Goal: Use online tool/utility: Use online tool/utility

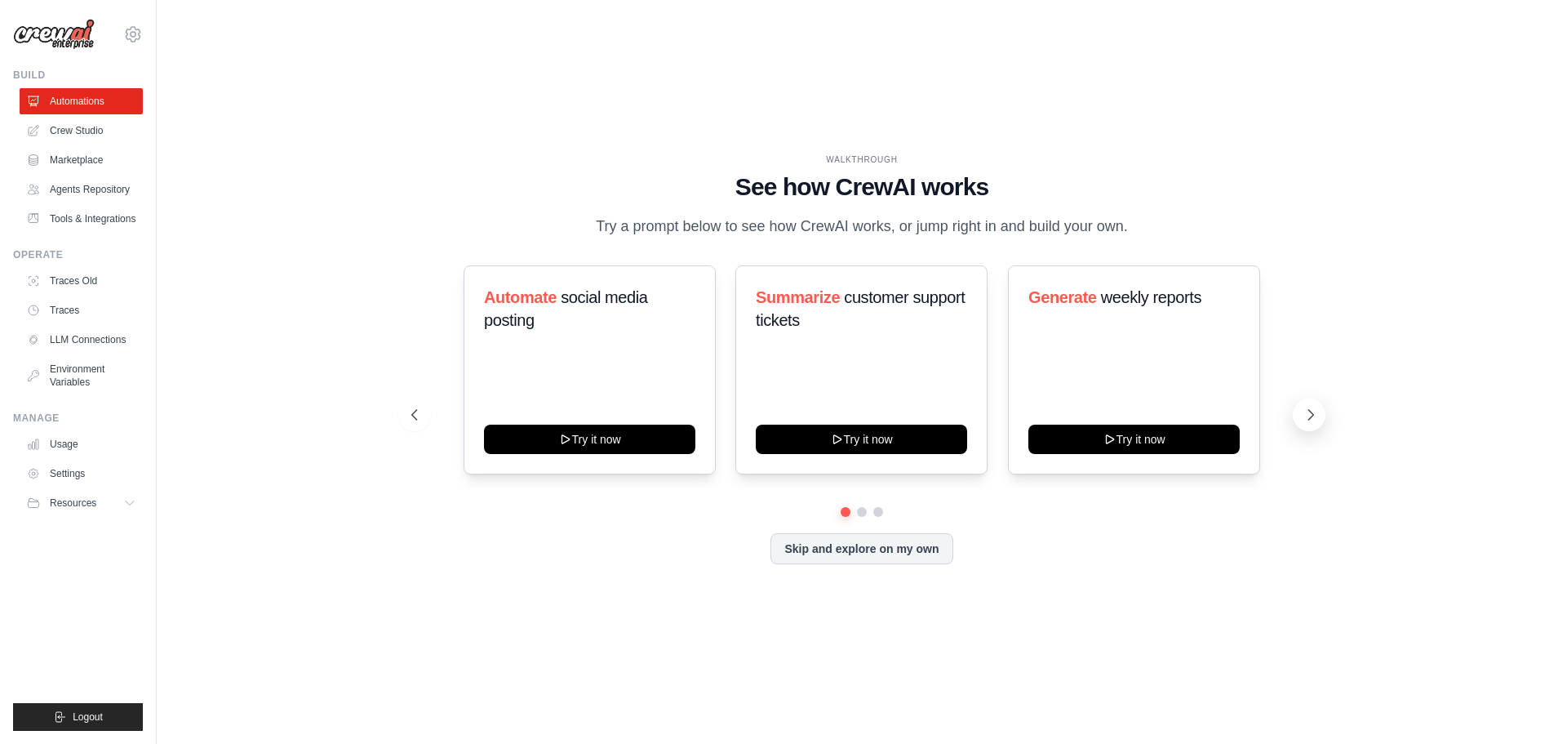
click at [1315, 420] on icon at bounding box center [1311, 415] width 16 height 16
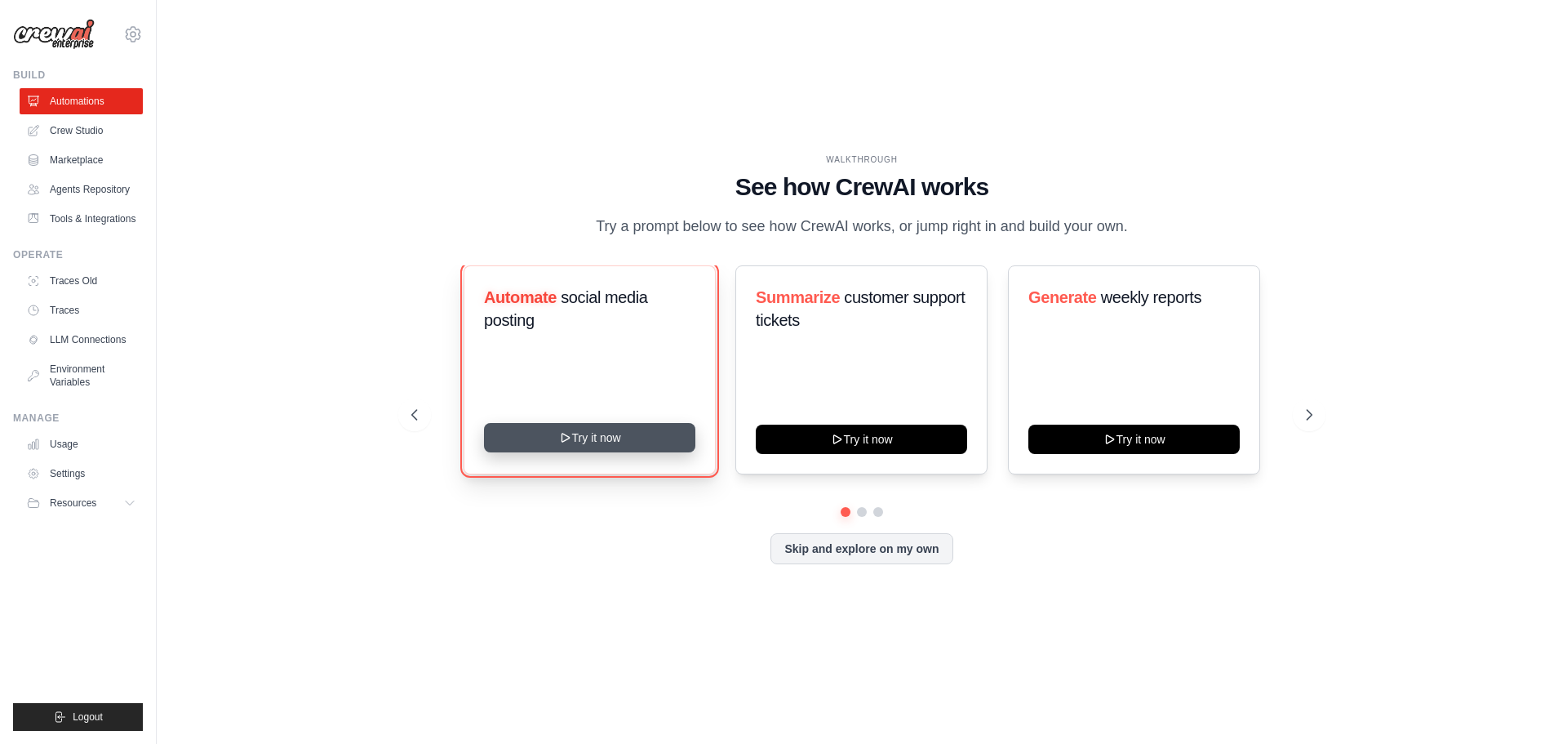
click at [642, 441] on button "Try it now" at bounding box center [589, 437] width 211 height 29
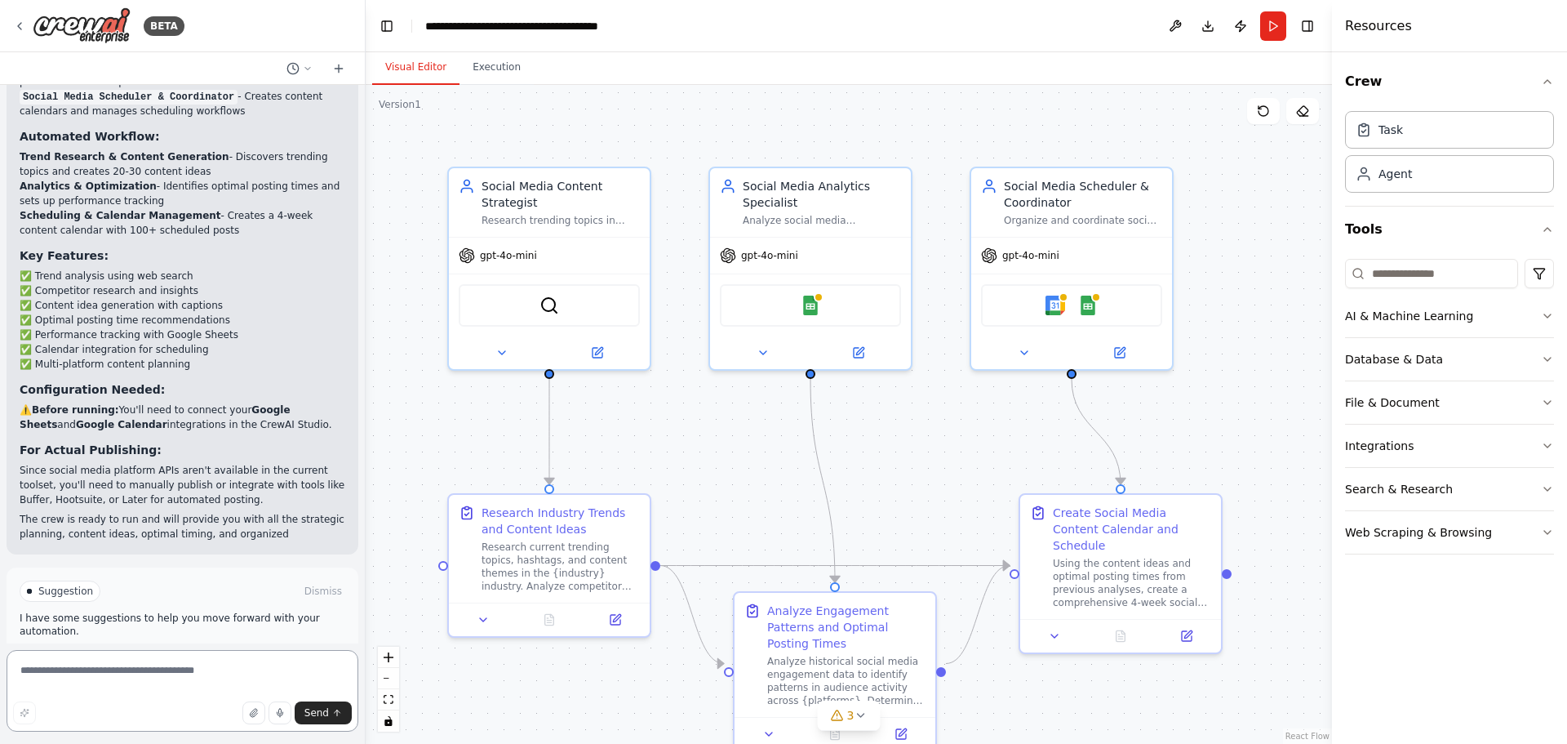
scroll to position [1684, 0]
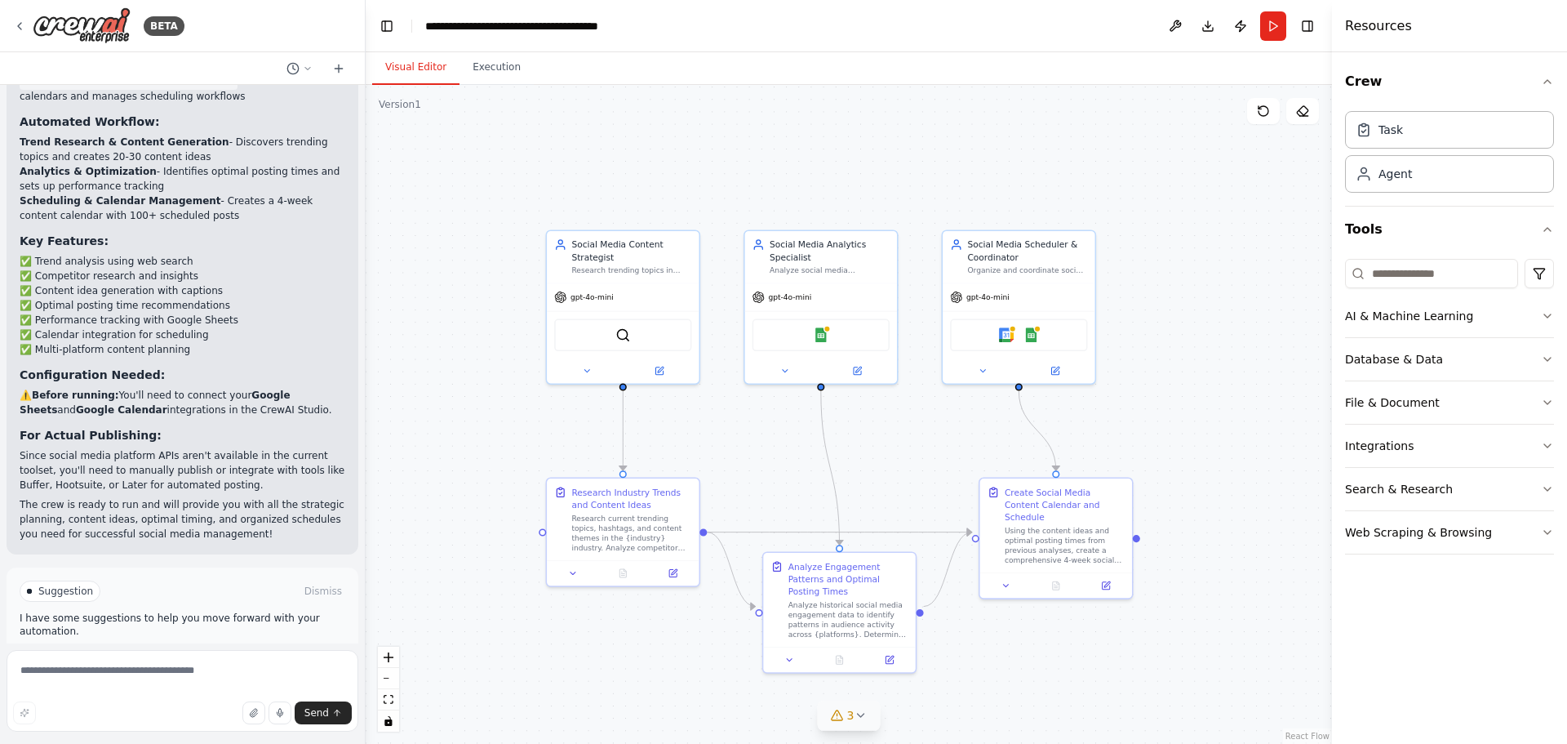
click at [846, 710] on div "3" at bounding box center [843, 715] width 24 height 16
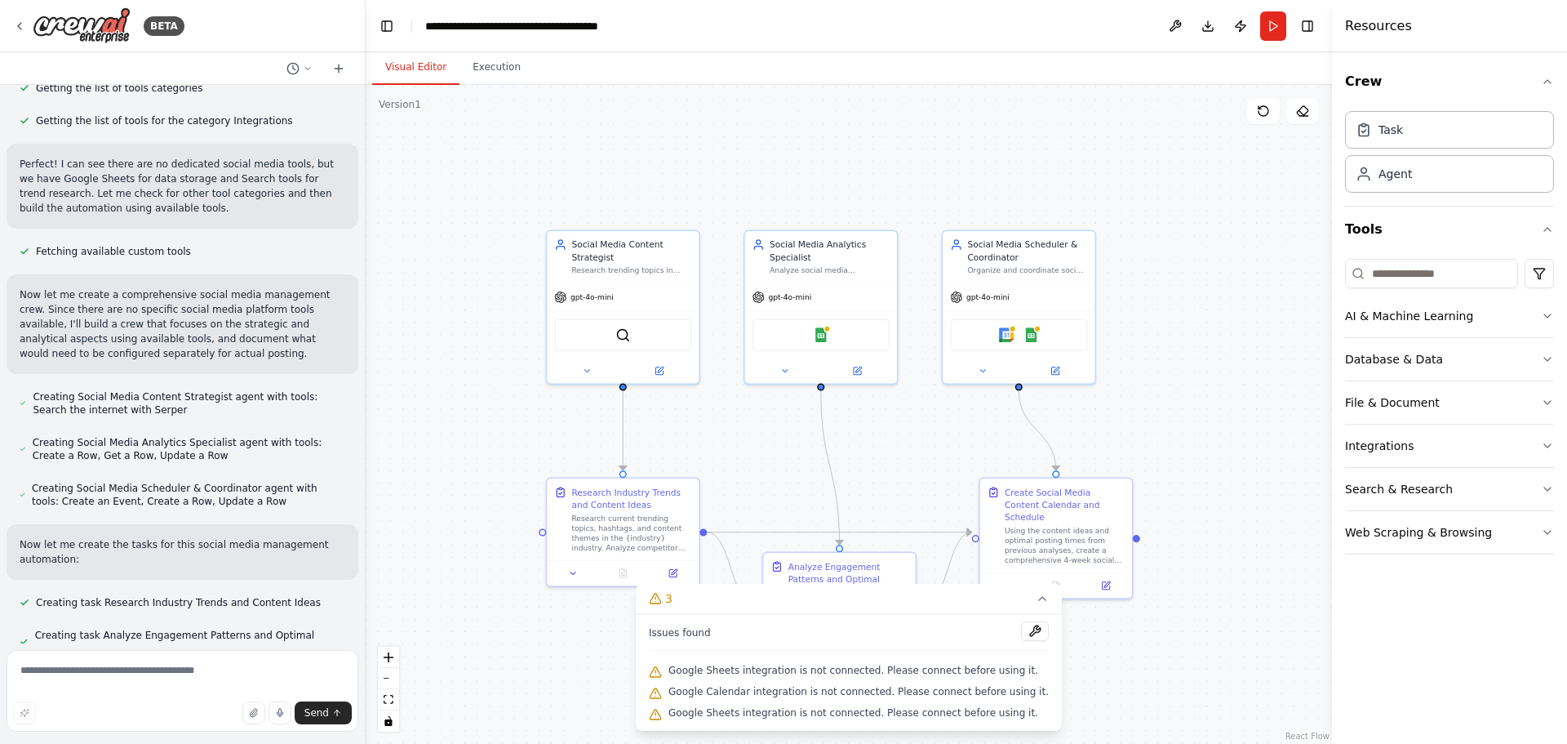
scroll to position [653, 0]
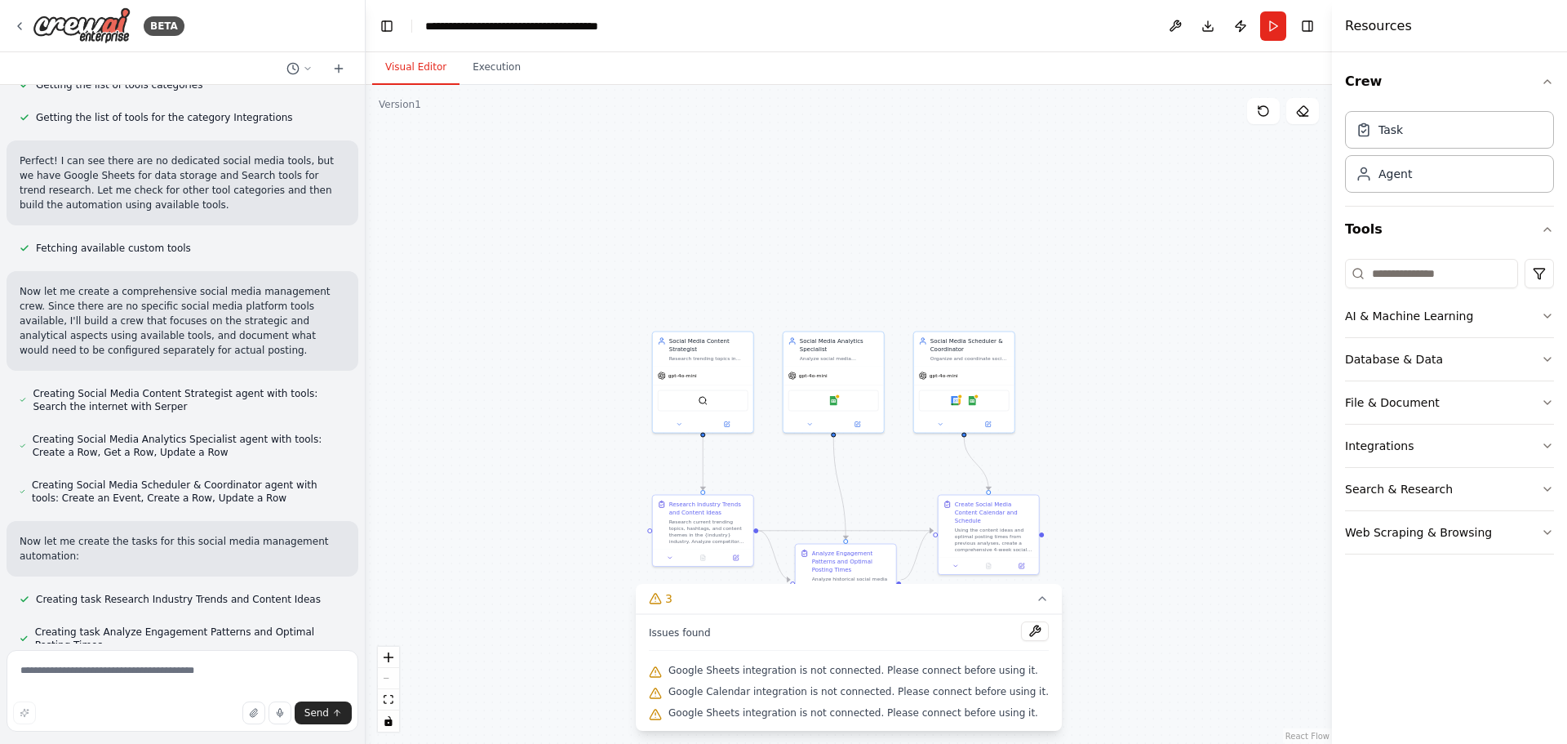
drag, startPoint x: 863, startPoint y: 487, endPoint x: 842, endPoint y: 389, distance: 100.1
click at [842, 389] on div ".deletable-edge-delete-btn { width: 20px; height: 20px; border: 0px solid #ffff…" at bounding box center [849, 414] width 966 height 659
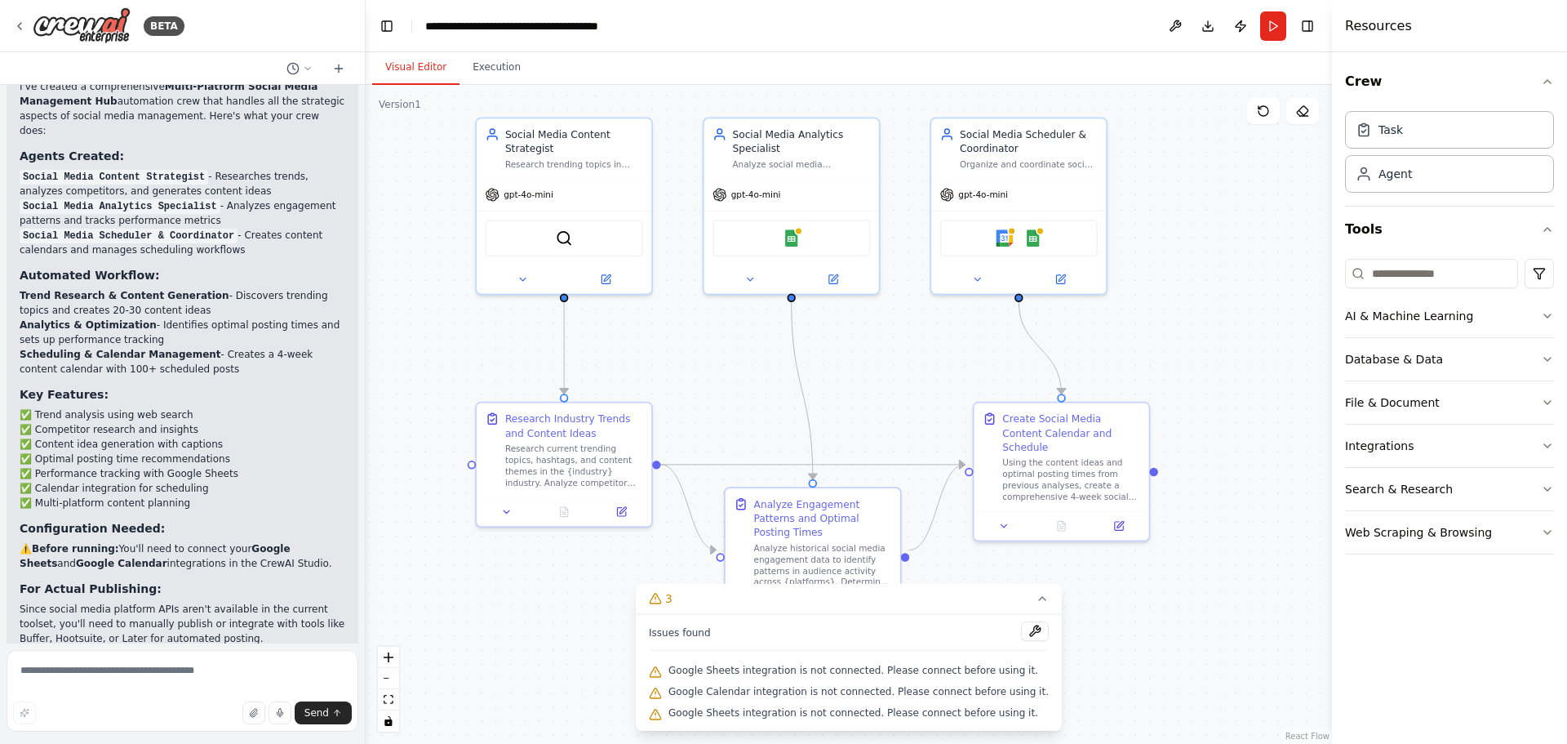
scroll to position [1684, 0]
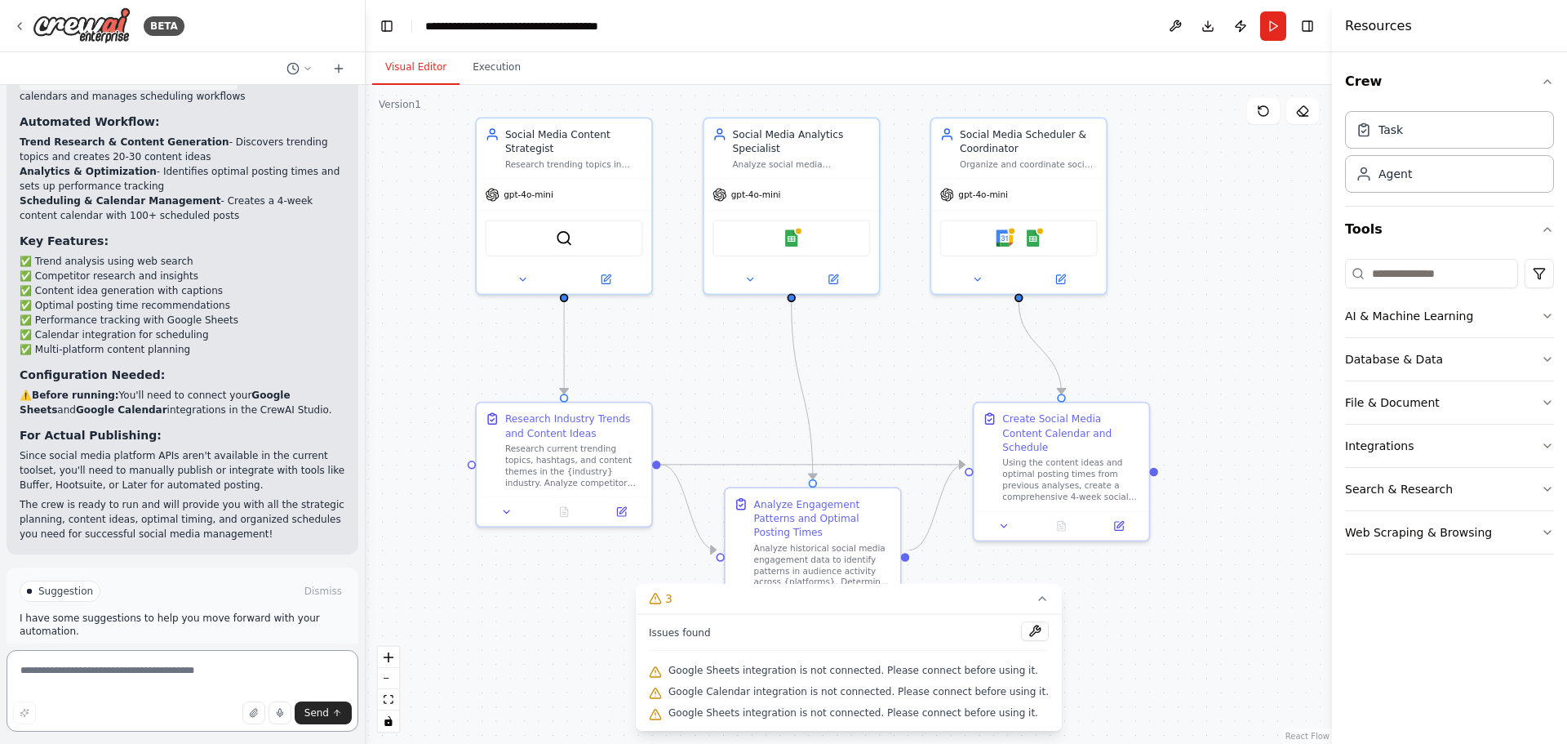
click at [153, 691] on textarea at bounding box center [183, 691] width 352 height 82
type textarea "**********"
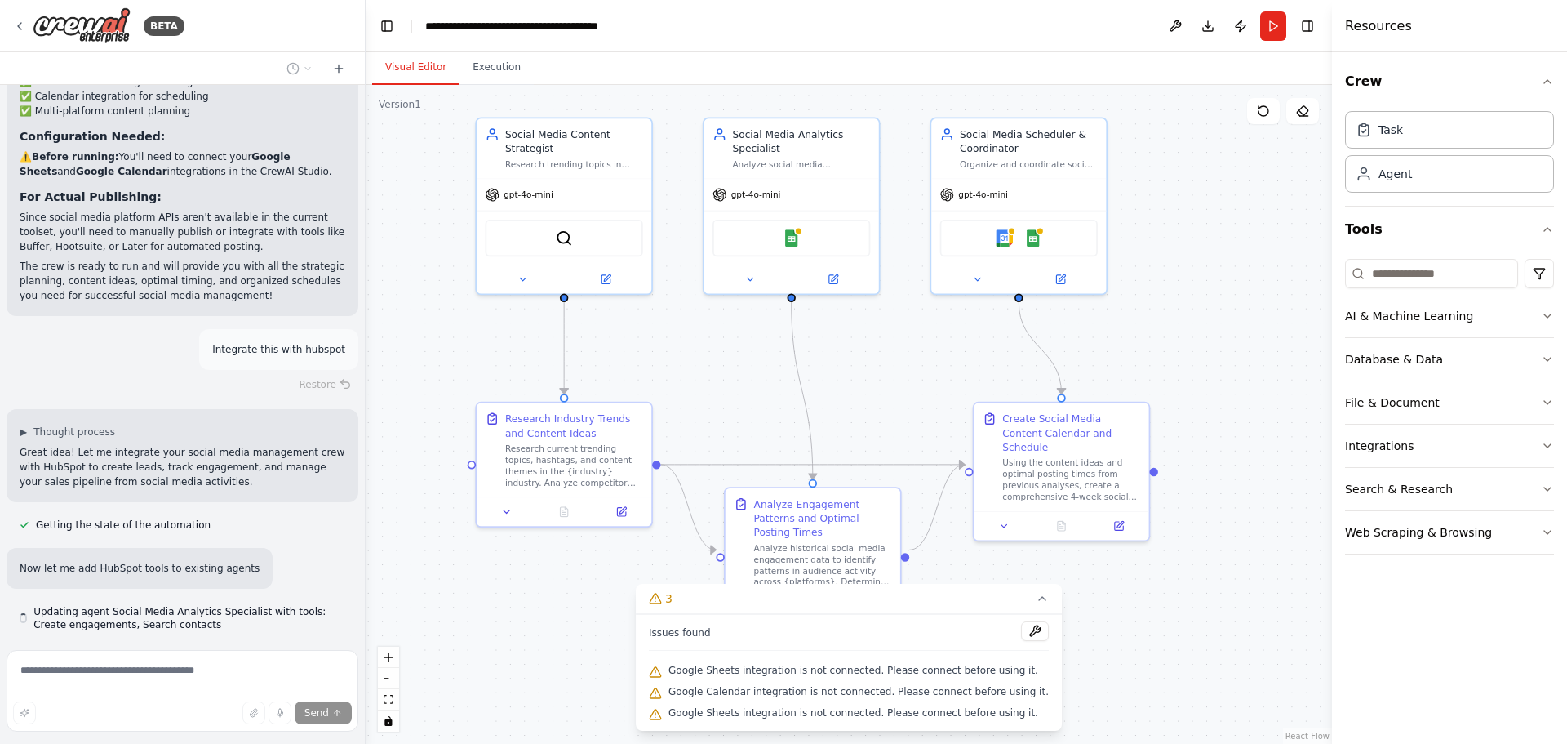
scroll to position [1937, 0]
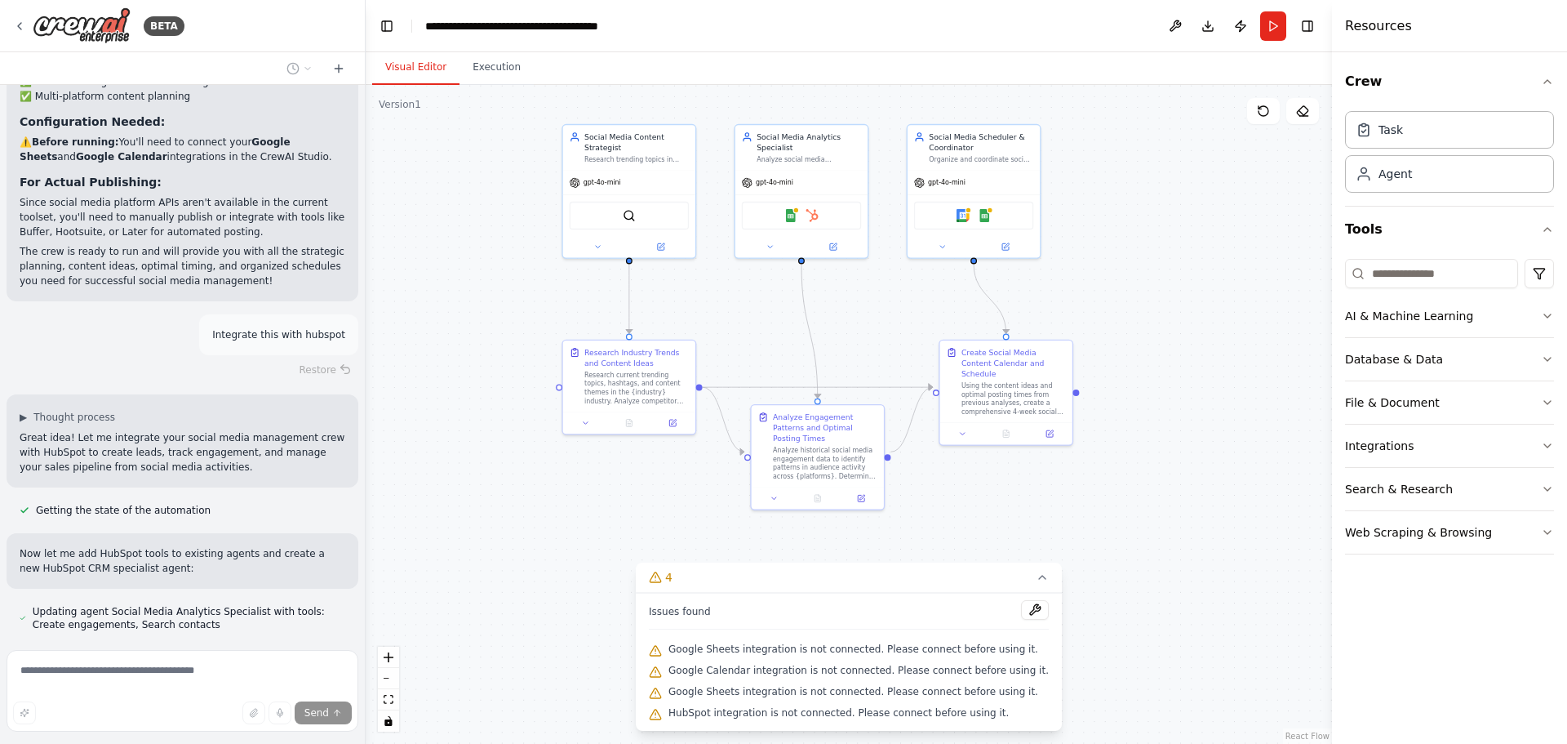
drag, startPoint x: 852, startPoint y: 385, endPoint x: 845, endPoint y: 357, distance: 29.5
click at [845, 357] on div ".deletable-edge-delete-btn { width: 20px; height: 20px; border: 0px solid #ffff…" at bounding box center [849, 414] width 966 height 659
click at [1036, 578] on icon at bounding box center [1042, 577] width 13 height 13
